Goal: Information Seeking & Learning: Learn about a topic

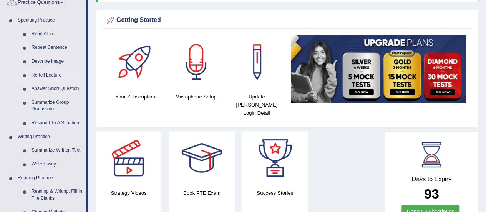
scroll to position [77, 0]
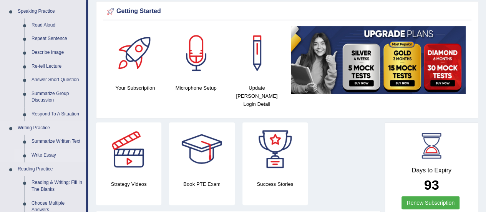
click at [51, 153] on link "Write Essay" at bounding box center [57, 155] width 58 height 14
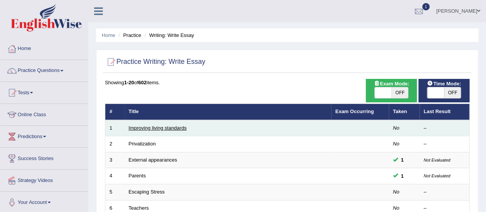
click at [169, 128] on link "Improving living standards" at bounding box center [158, 128] width 58 height 6
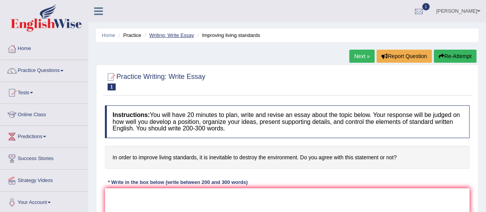
click at [174, 33] on link "Writing: Write Essay" at bounding box center [171, 35] width 45 height 6
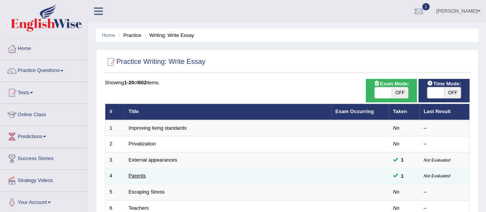
click at [133, 177] on link "Parents" at bounding box center [137, 175] width 17 height 6
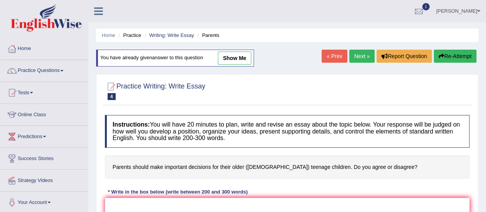
click at [242, 51] on link "show me" at bounding box center [234, 57] width 33 height 13
type textarea "The increasing influence of parental decision-making for teenagers has ignited …"
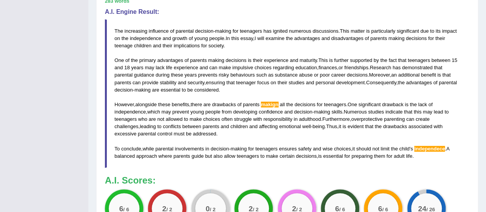
scroll to position [230, 0]
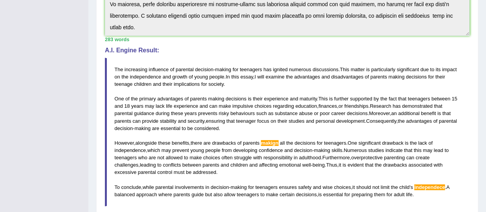
drag, startPoint x: 174, startPoint y: 66, endPoint x: 228, endPoint y: 67, distance: 53.8
click at [228, 67] on blockquote "The increasing influence of parental decision - making for teenagers has ignite…" at bounding box center [287, 132] width 365 height 148
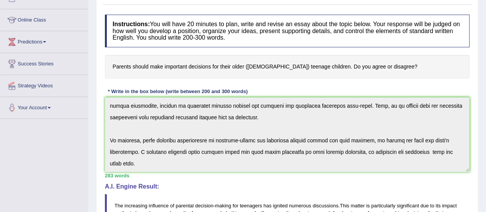
scroll to position [38, 0]
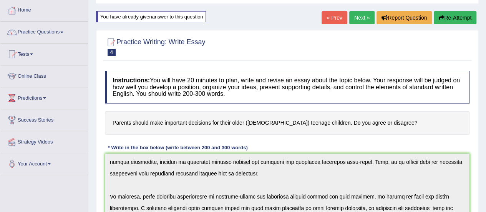
click at [356, 18] on link "Next »" at bounding box center [361, 17] width 25 height 13
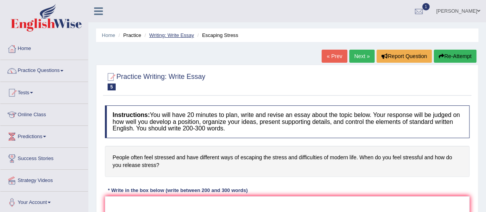
click at [155, 36] on link "Writing: Write Essay" at bounding box center [171, 35] width 45 height 6
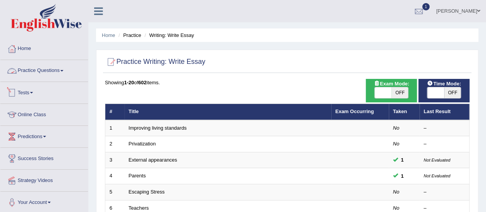
click at [23, 73] on link "Practice Questions" at bounding box center [44, 69] width 88 height 19
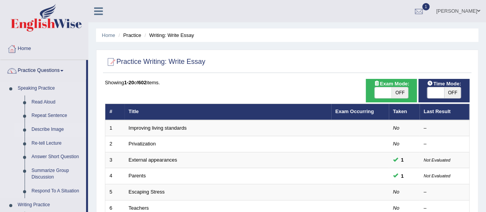
click at [41, 131] on link "Describe Image" at bounding box center [57, 130] width 58 height 14
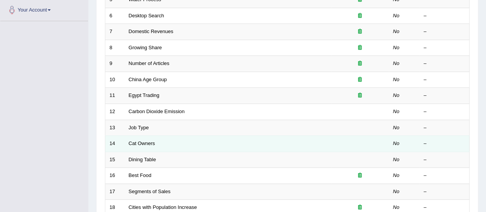
scroll to position [269, 0]
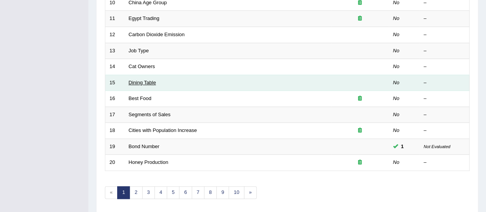
click at [151, 81] on link "Dining Table" at bounding box center [142, 83] width 27 height 6
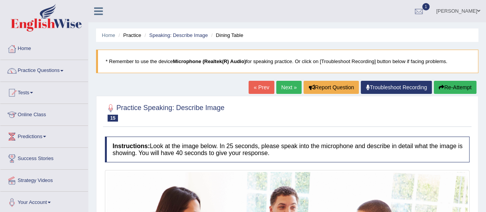
click at [285, 82] on link "Next »" at bounding box center [288, 87] width 25 height 13
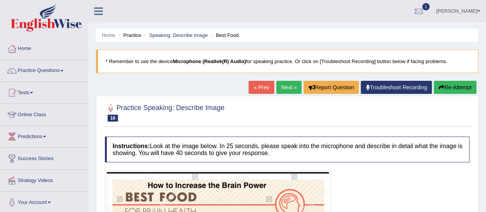
drag, startPoint x: 108, startPoint y: 36, endPoint x: 115, endPoint y: 29, distance: 10.6
click at [108, 36] on link "Home" at bounding box center [108, 35] width 13 height 6
